Goal: Book appointment/travel/reservation

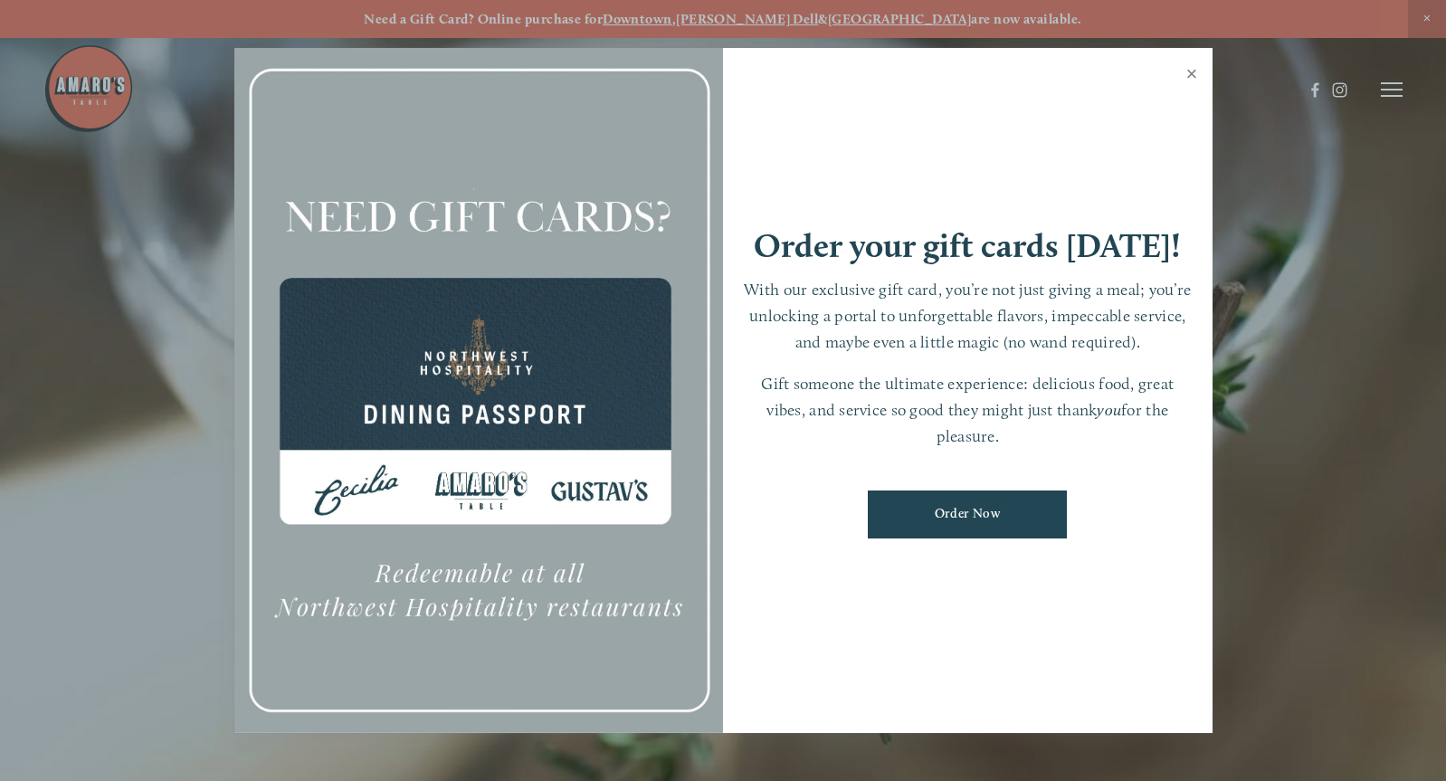
click at [1194, 77] on link "Close" at bounding box center [1192, 76] width 35 height 51
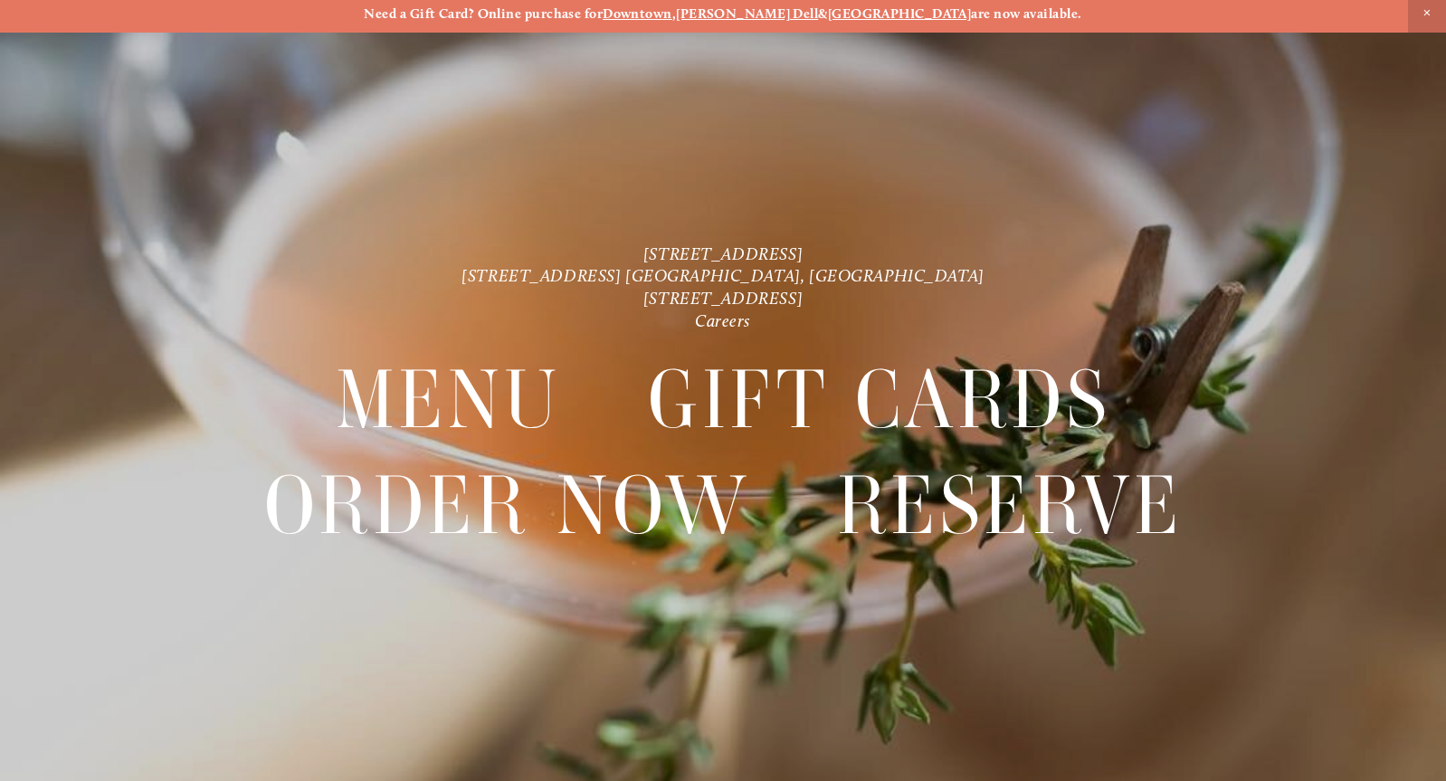
scroll to position [8, 0]
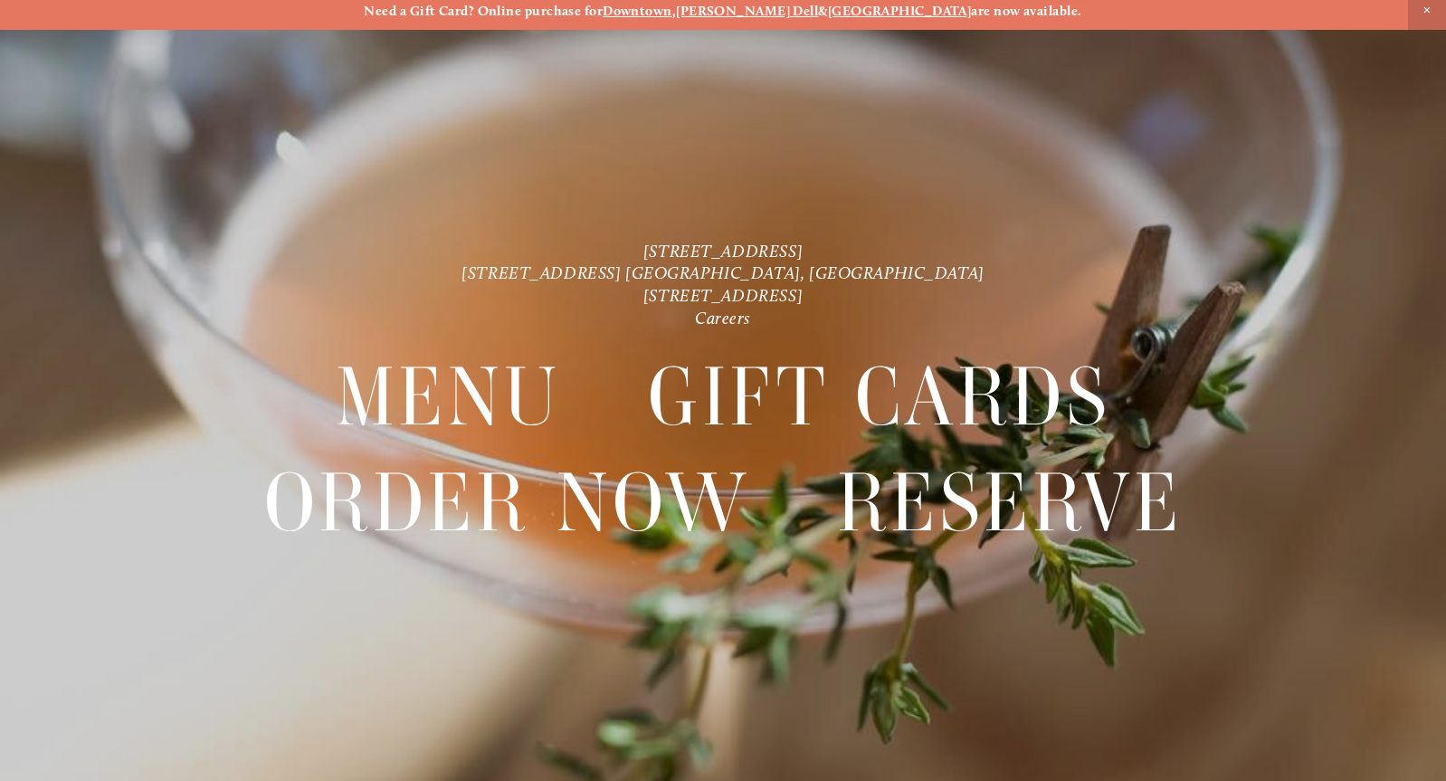
click at [1298, 182] on div at bounding box center [723, 390] width 1446 height 781
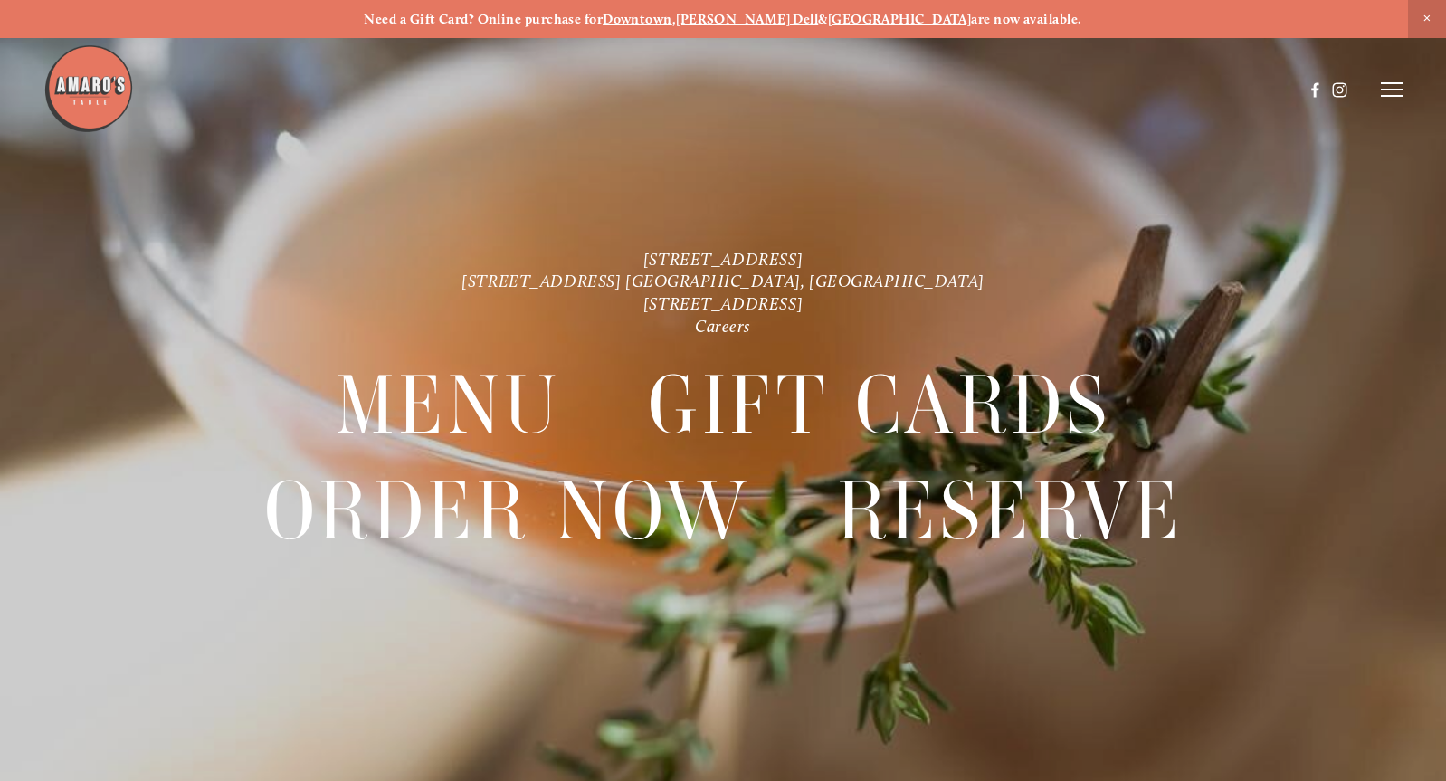
click at [1389, 90] on line at bounding box center [1392, 90] width 22 height 0
click at [1265, 93] on span "Reserve" at bounding box center [1277, 88] width 42 height 15
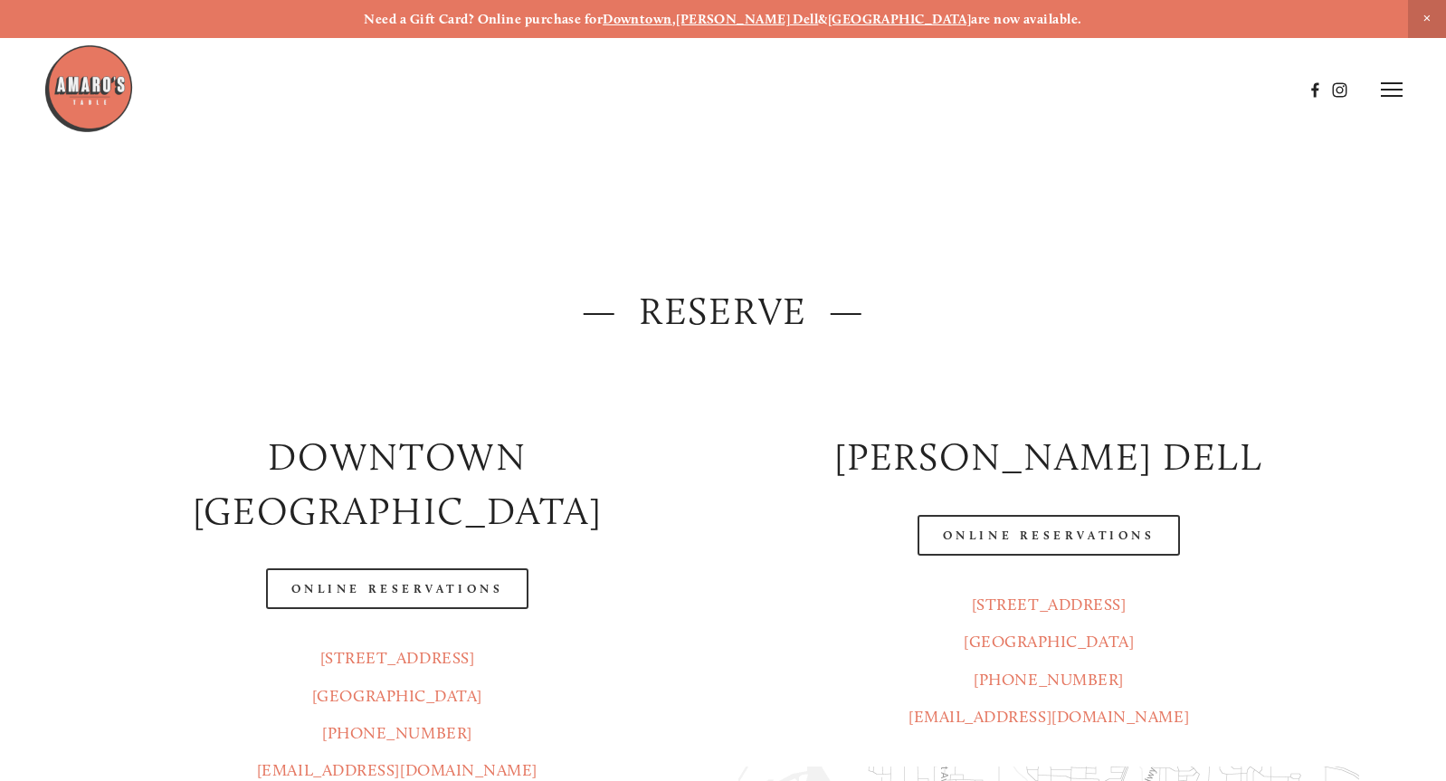
click at [1393, 98] on icon at bounding box center [1392, 89] width 22 height 16
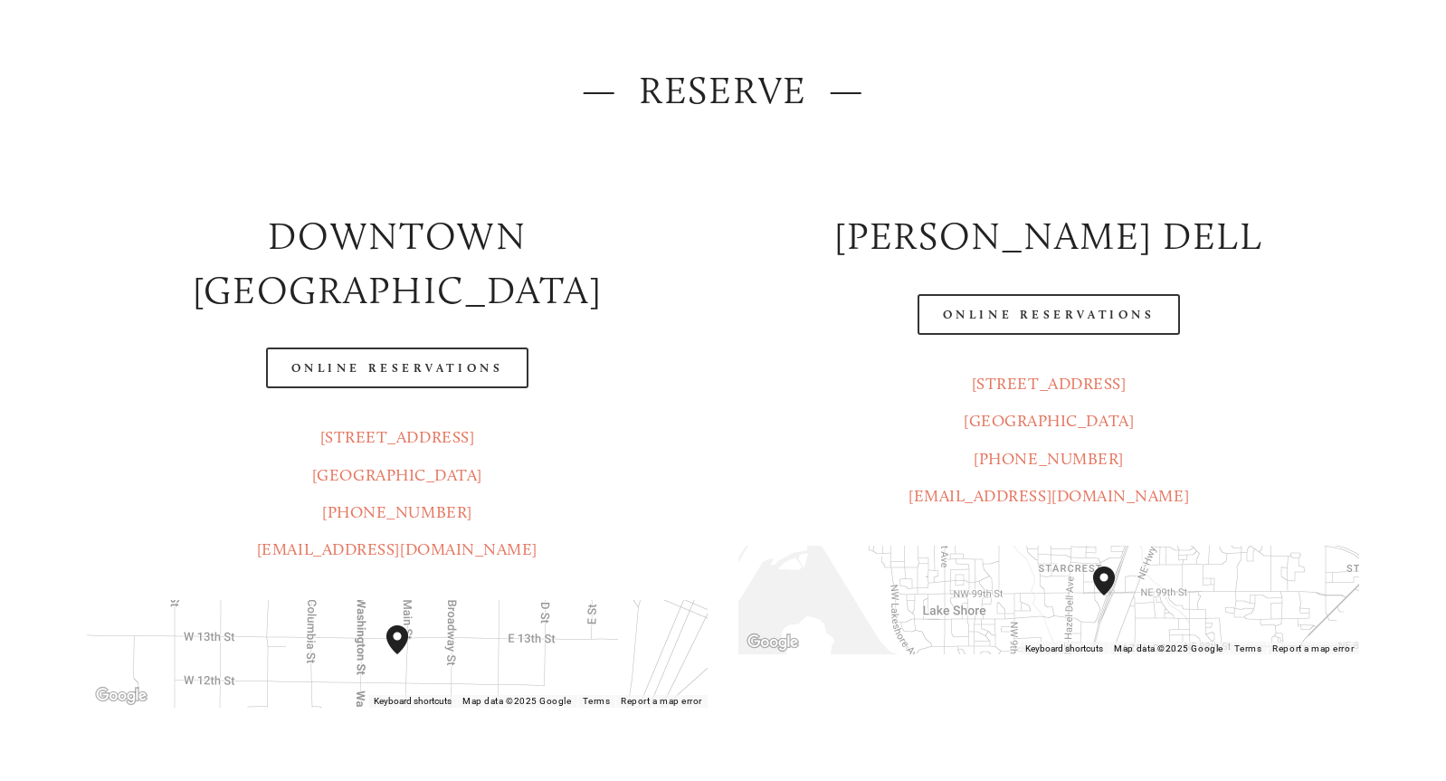
scroll to position [234, 0]
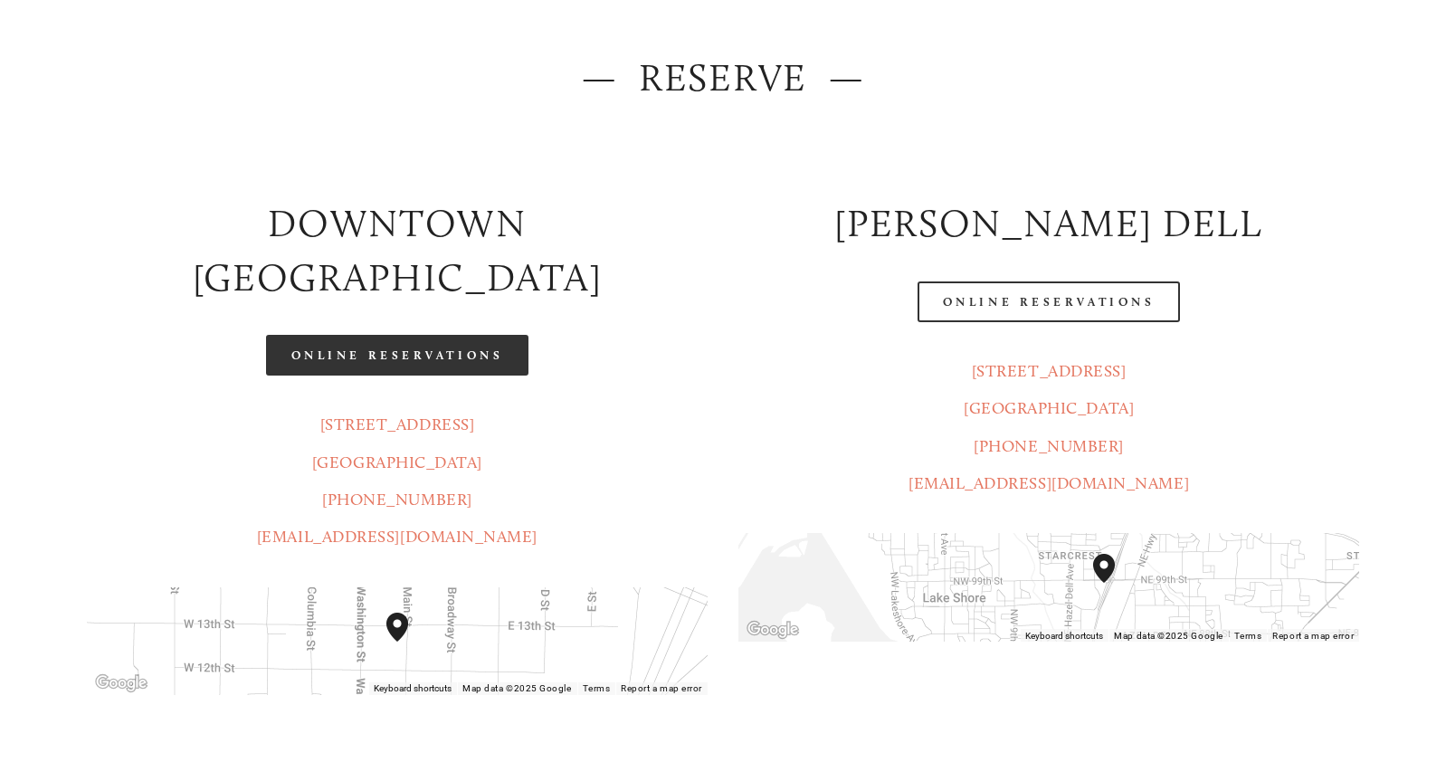
click at [450, 335] on link "Online Reservations" at bounding box center [397, 355] width 262 height 41
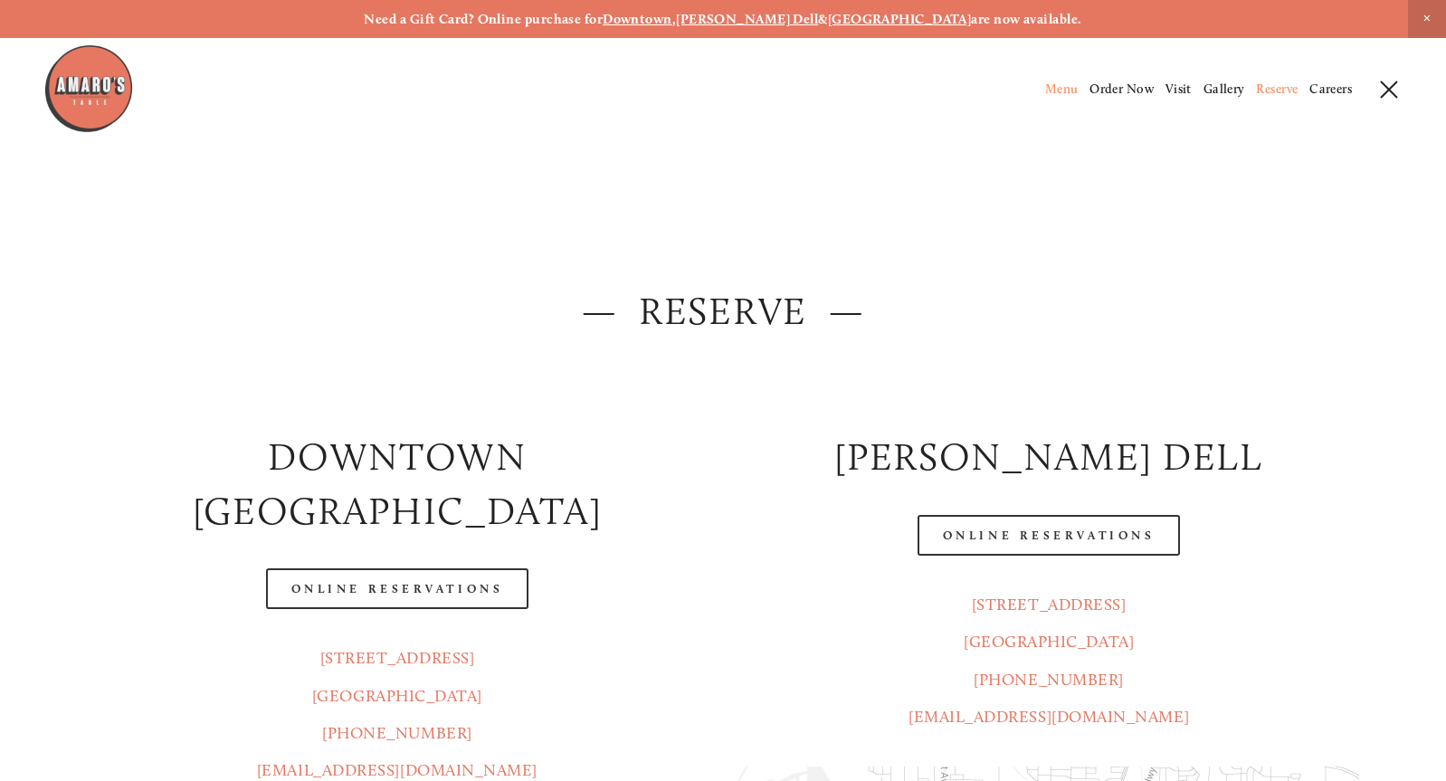
click at [1054, 88] on span "Menu" at bounding box center [1061, 88] width 33 height 15
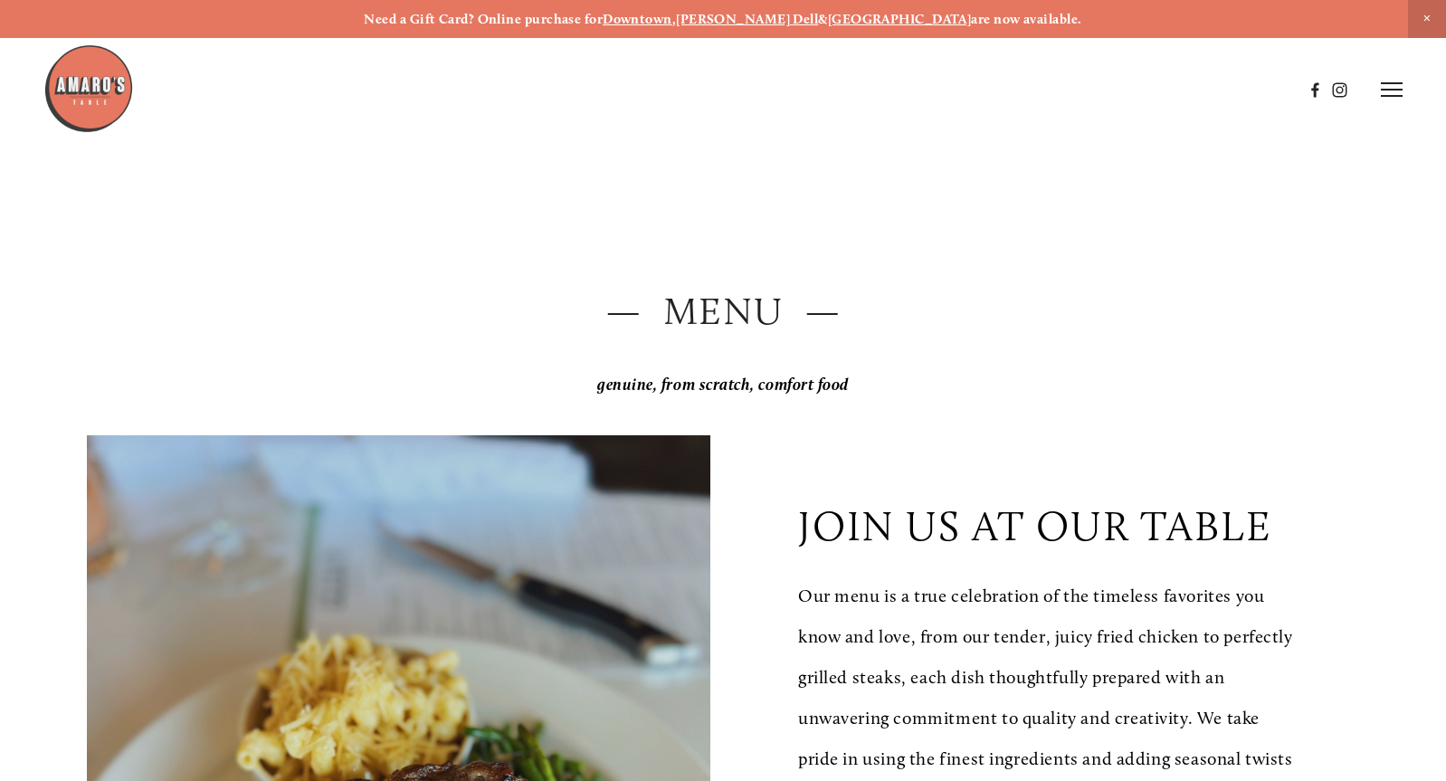
click at [1386, 94] on icon at bounding box center [1392, 89] width 22 height 16
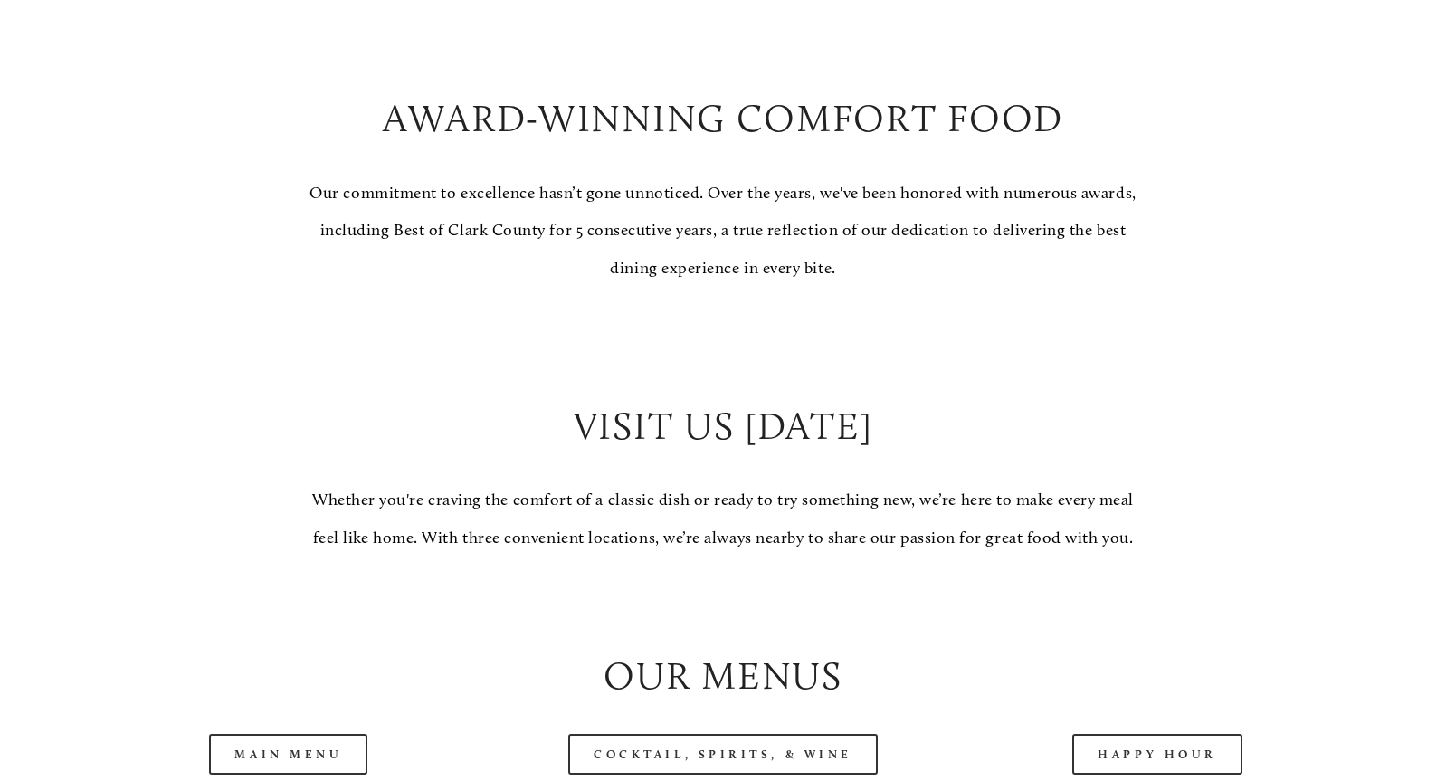
scroll to position [1444, 0]
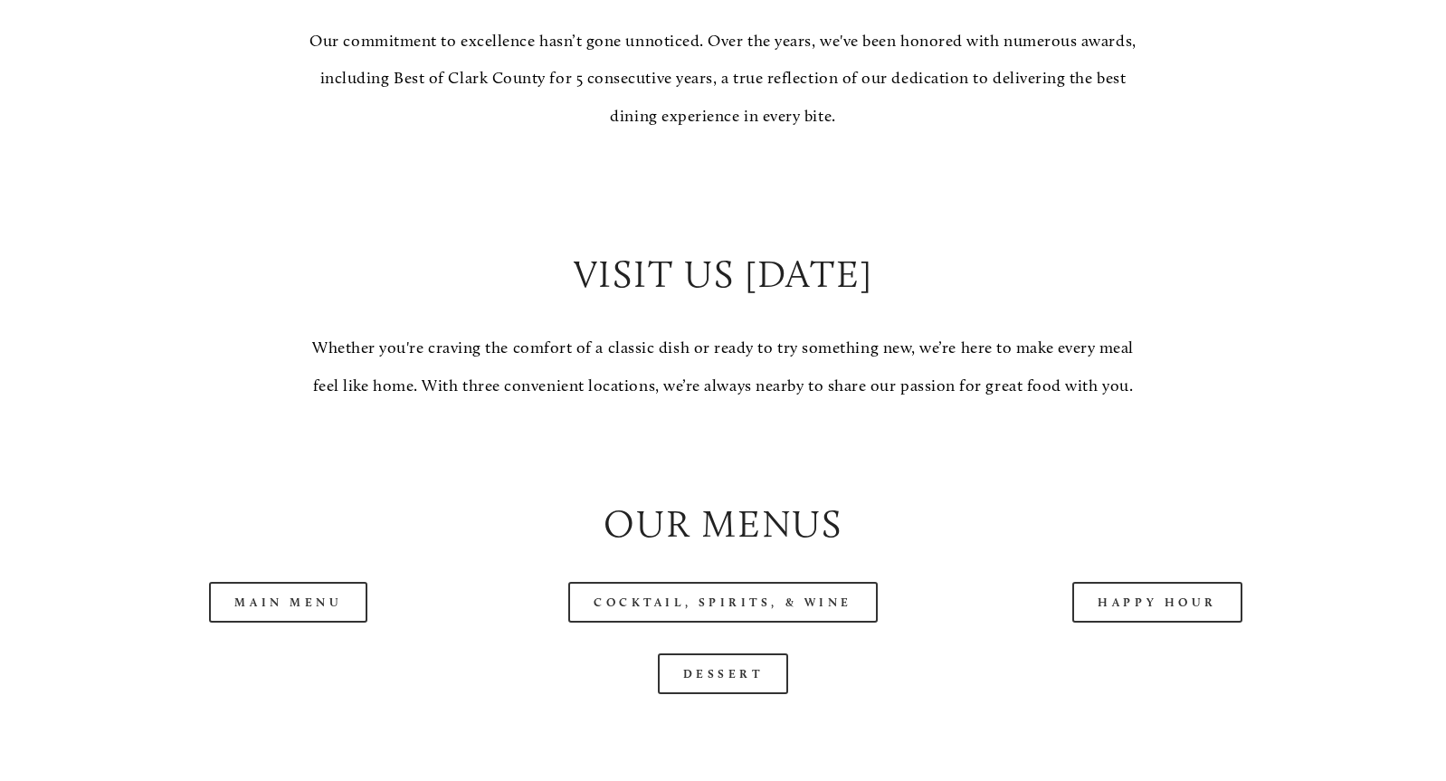
click at [268, 638] on div "Main Menu" at bounding box center [289, 603] width 434 height 72
click at [282, 623] on link "Main Menu" at bounding box center [288, 602] width 158 height 41
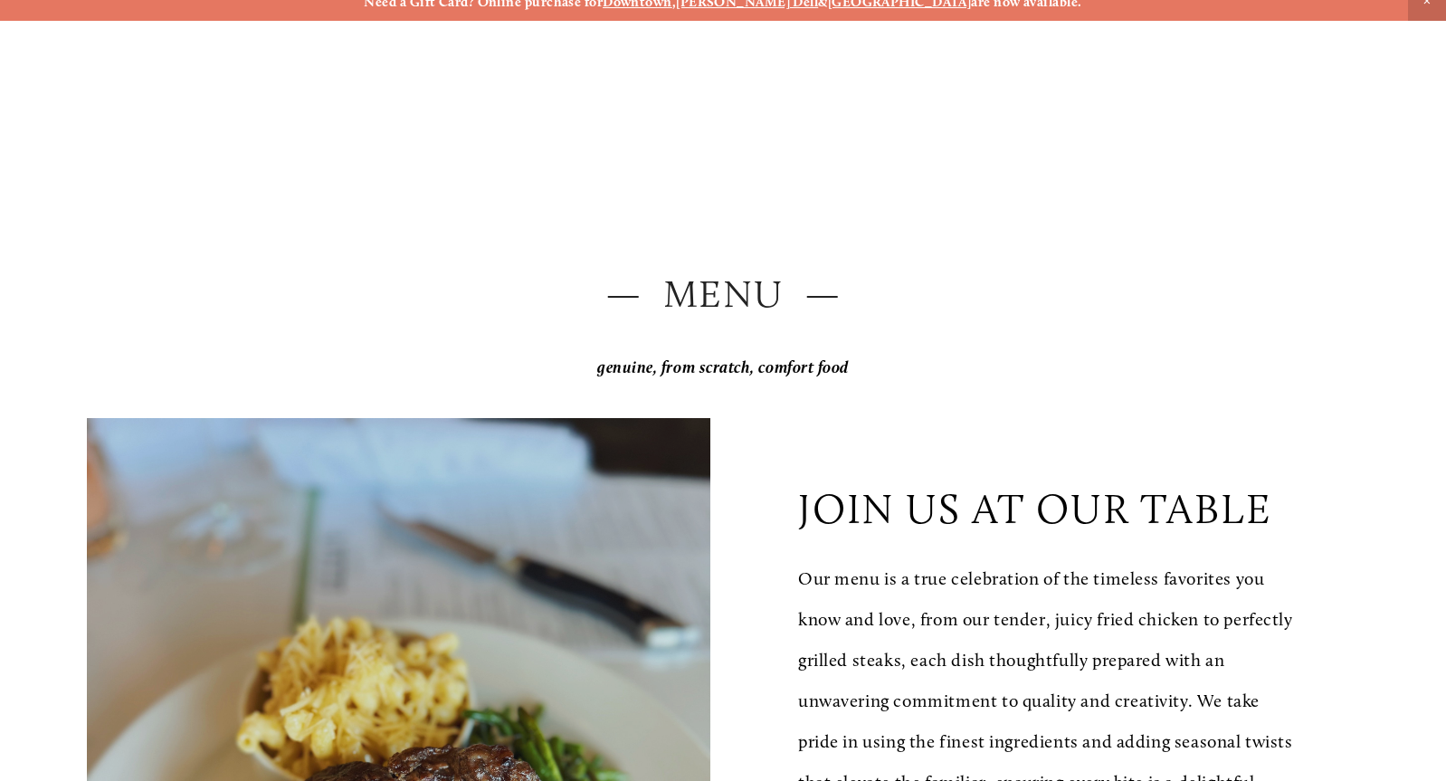
scroll to position [0, 0]
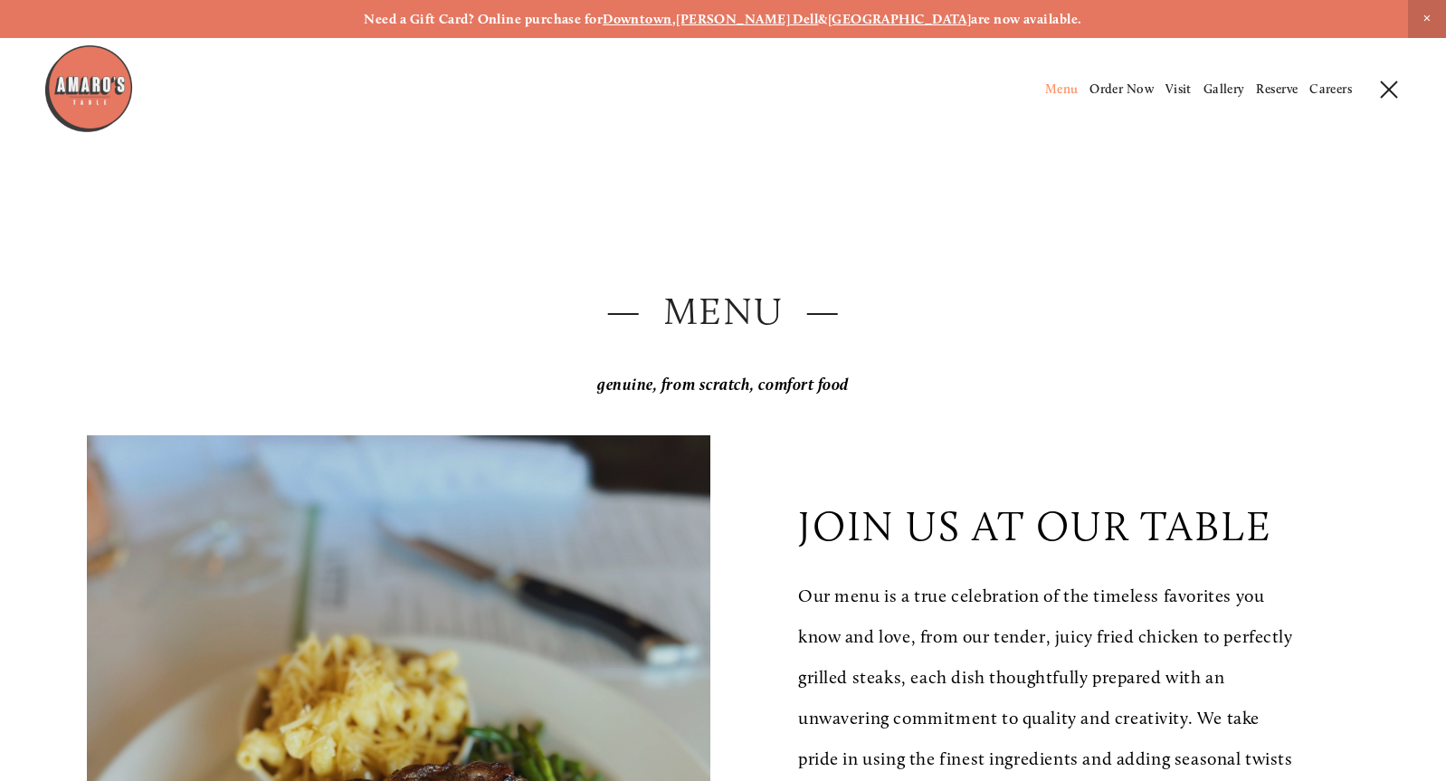
click at [77, 72] on img at bounding box center [88, 88] width 91 height 91
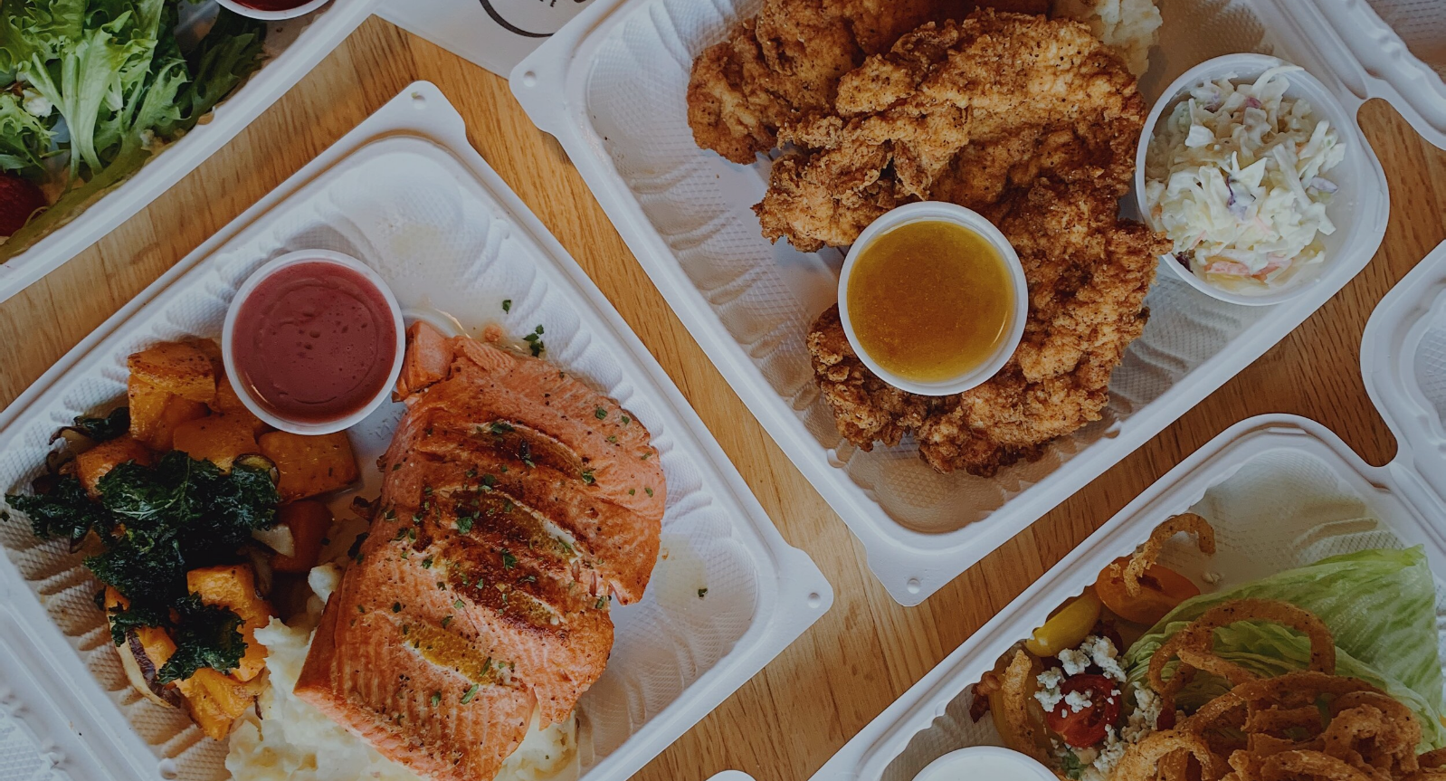
scroll to position [38, 0]
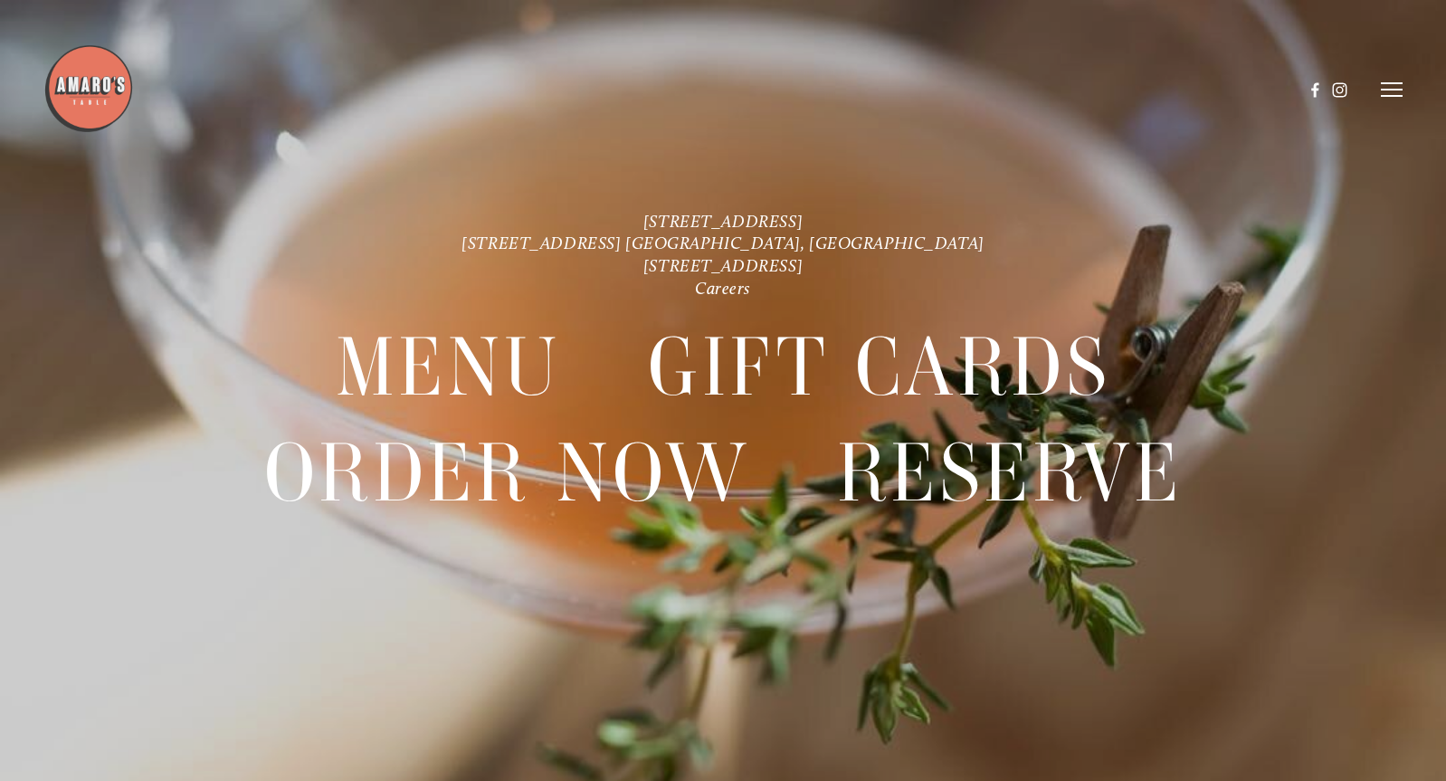
click at [1381, 95] on icon at bounding box center [1392, 89] width 22 height 16
click at [1275, 94] on span "Reserve" at bounding box center [1277, 88] width 42 height 15
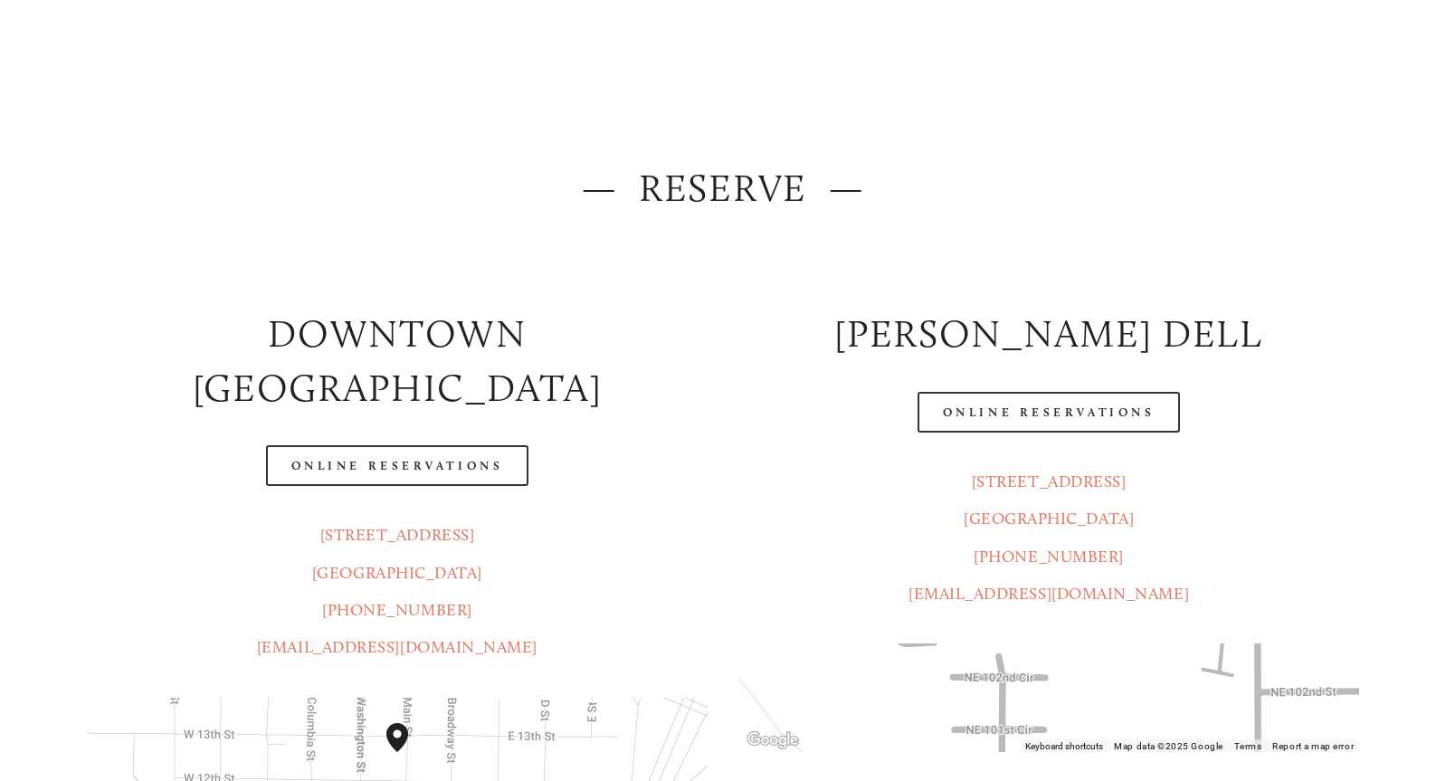
scroll to position [126, 0]
